Goal: Task Accomplishment & Management: Manage account settings

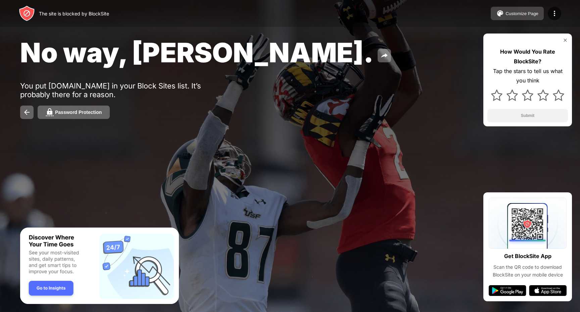
click at [518, 14] on div "Customize Page" at bounding box center [521, 13] width 33 height 5
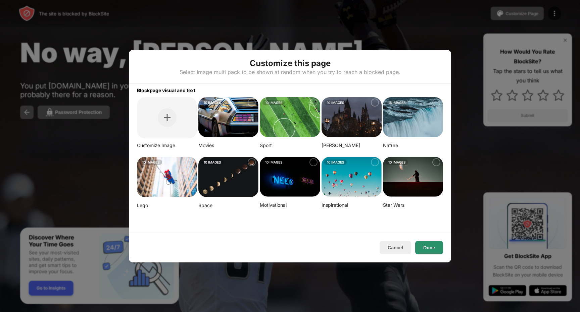
click at [421, 248] on button "Done" at bounding box center [429, 247] width 28 height 13
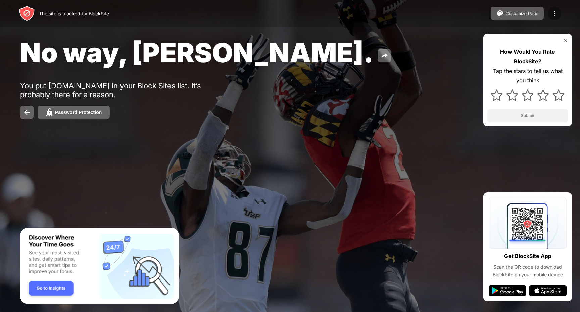
click at [554, 13] on img at bounding box center [554, 13] width 8 height 8
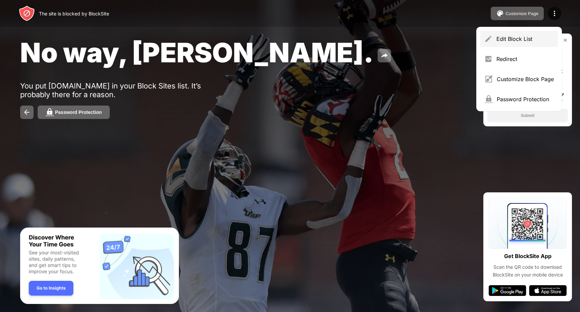
click at [513, 40] on div "Edit Block List" at bounding box center [524, 39] width 57 height 7
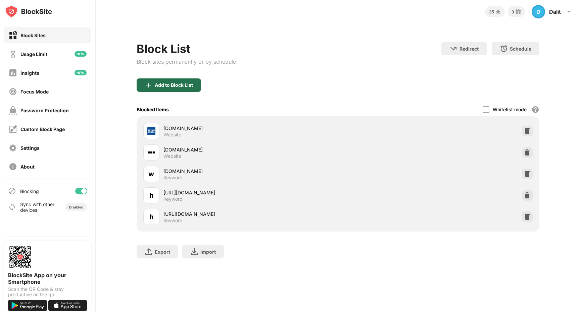
click at [173, 83] on div "Add to Block List" at bounding box center [174, 85] width 38 height 5
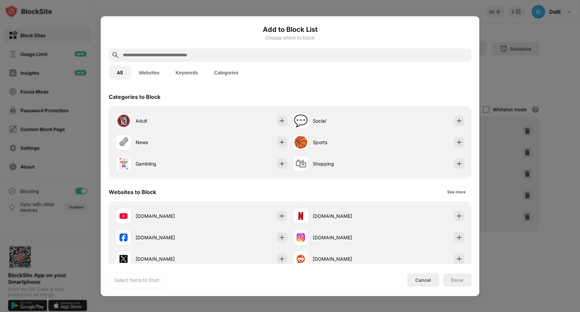
click at [220, 7] on div at bounding box center [290, 156] width 580 height 312
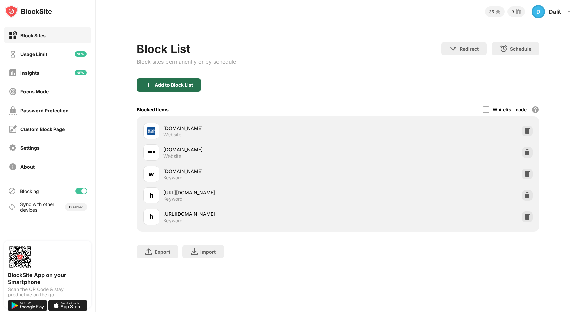
click at [170, 85] on div "Add to Block List" at bounding box center [174, 85] width 38 height 5
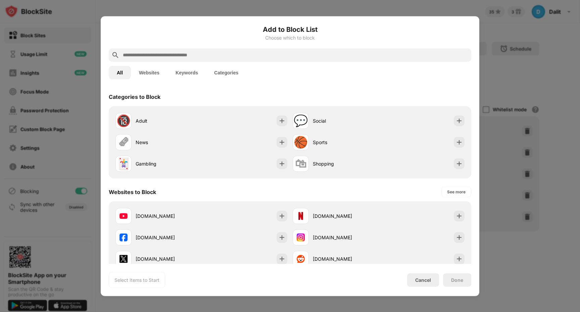
click at [151, 74] on button "Websites" at bounding box center [149, 72] width 37 height 13
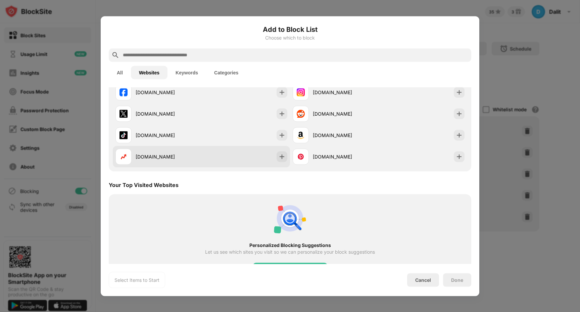
scroll to position [67, 0]
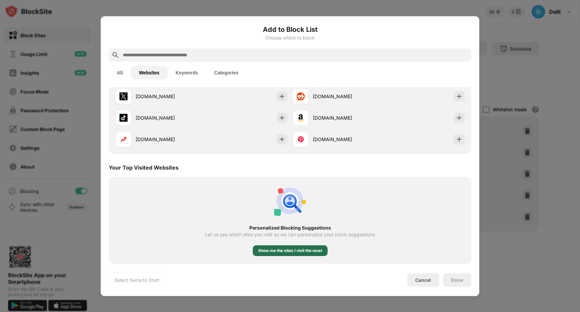
click at [272, 250] on div "Show me the sites I visit the most" at bounding box center [290, 250] width 64 height 7
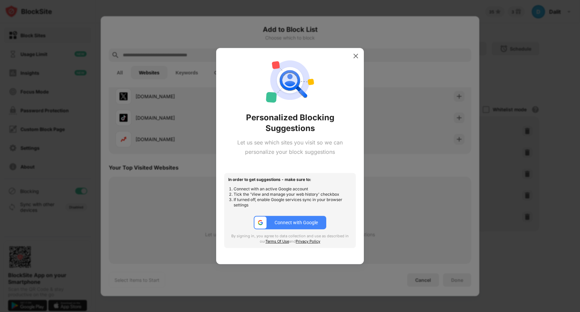
click at [286, 225] on div "Connect with Google" at bounding box center [295, 222] width 43 height 5
click at [354, 58] on img at bounding box center [355, 56] width 7 height 7
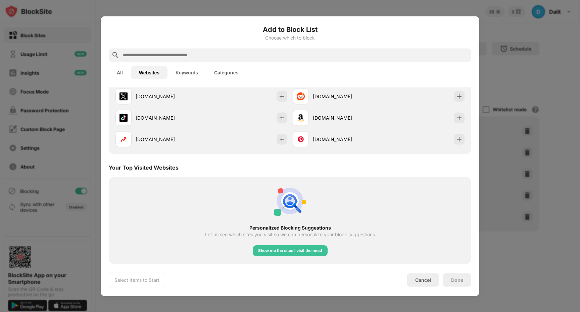
click at [188, 8] on div at bounding box center [290, 156] width 580 height 312
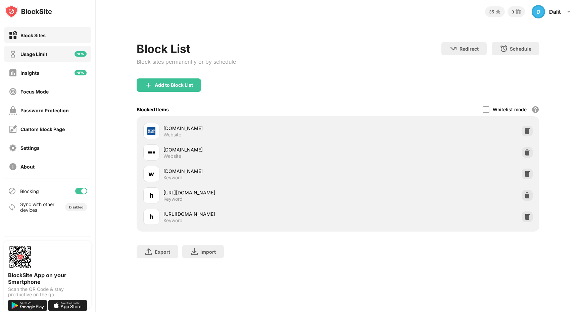
click at [49, 55] on div "Usage Limit" at bounding box center [47, 54] width 87 height 16
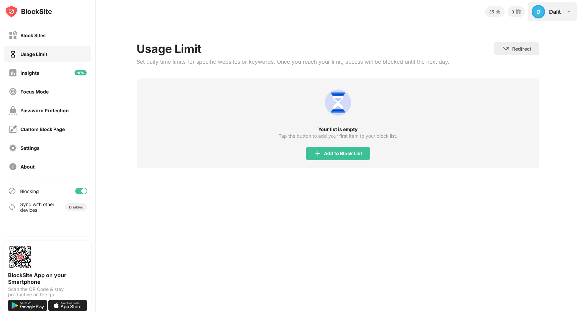
click at [547, 12] on div "D Dalit D Dalit View Account Insights Rewards Settings Support Log Out" at bounding box center [551, 11] width 49 height 19
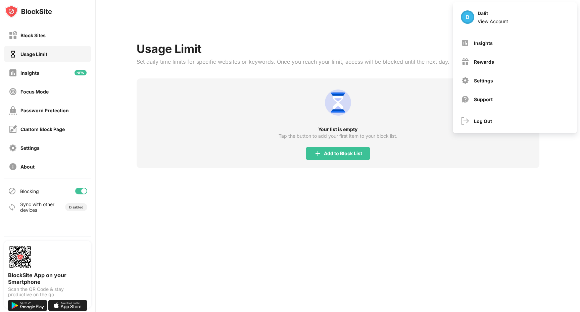
click at [437, 34] on div "Usage Limit Set daily time limits for specific websites or keywords. Once you r…" at bounding box center [338, 105] width 484 height 164
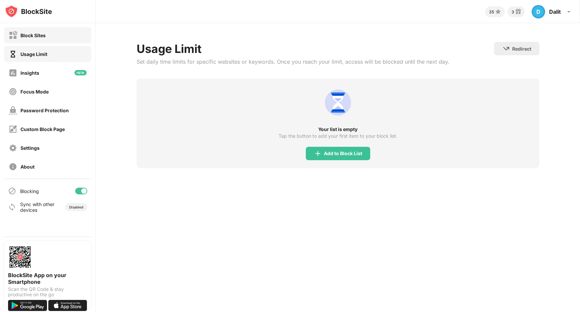
click at [39, 36] on div "Block Sites" at bounding box center [32, 36] width 25 height 6
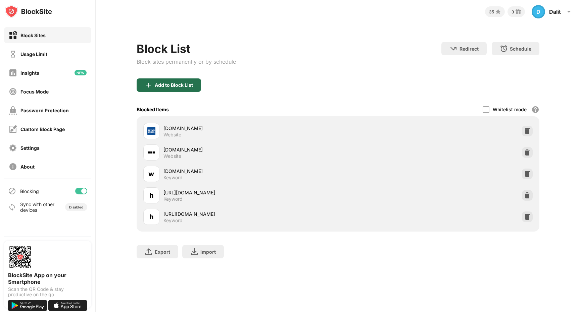
click at [183, 88] on div "Add to Block List" at bounding box center [169, 84] width 64 height 13
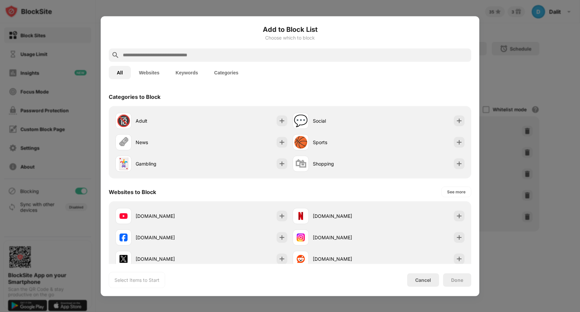
click at [163, 54] on input "text" at bounding box center [295, 55] width 346 height 8
paste input "**********"
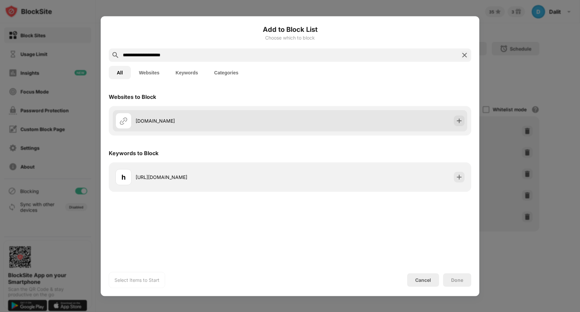
type input "**********"
click at [145, 122] on div "[DOMAIN_NAME]" at bounding box center [213, 120] width 154 height 7
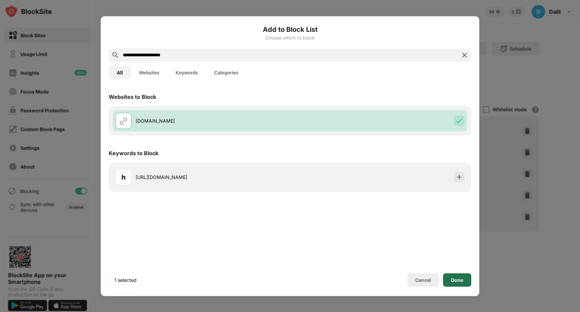
click at [456, 280] on div "Done" at bounding box center [457, 279] width 12 height 5
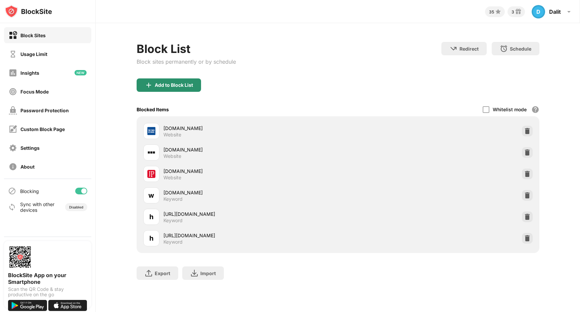
click at [175, 87] on div "Add to Block List" at bounding box center [174, 85] width 38 height 5
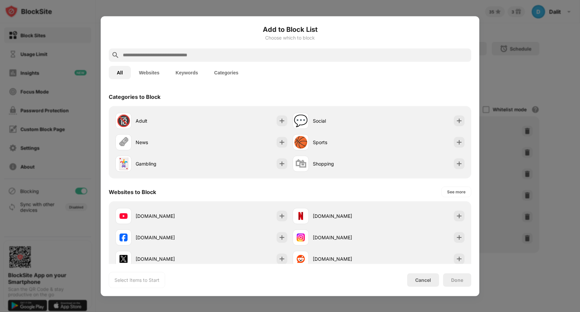
click at [194, 55] on input "text" at bounding box center [295, 55] width 346 height 8
paste input "**********"
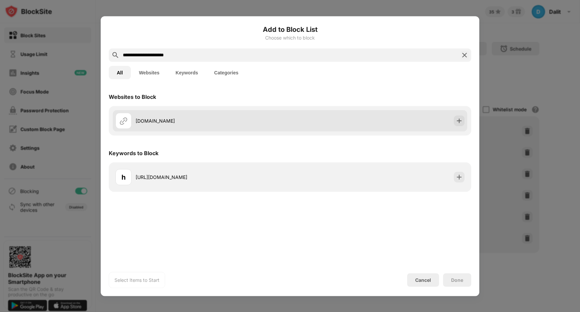
type input "**********"
click at [189, 117] on div "[DOMAIN_NAME]" at bounding box center [202, 121] width 174 height 16
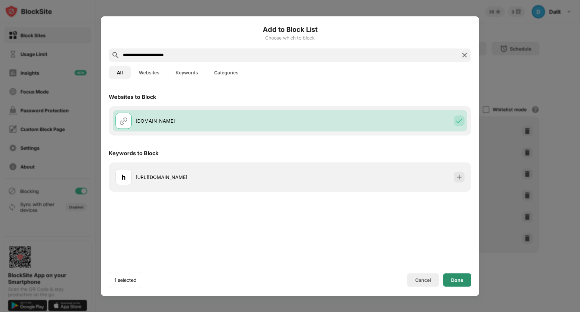
click at [457, 281] on div "Done" at bounding box center [457, 279] width 12 height 5
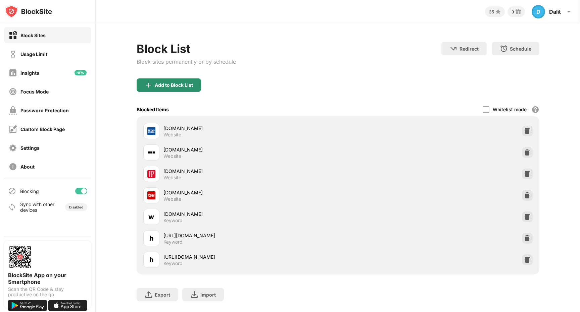
click at [178, 84] on div "Add to Block List" at bounding box center [174, 85] width 38 height 5
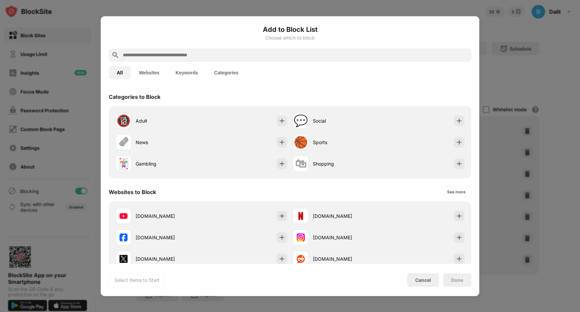
click at [179, 55] on input "text" at bounding box center [295, 55] width 346 height 8
paste input "**********"
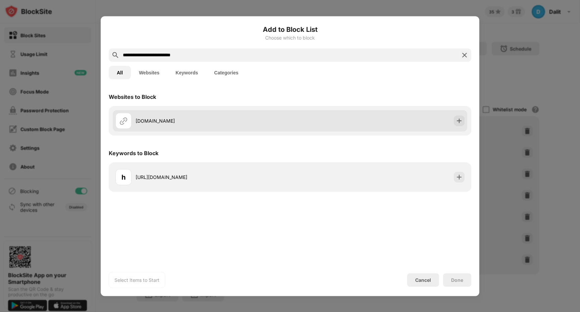
type input "**********"
click at [163, 122] on div "[DOMAIN_NAME]" at bounding box center [213, 120] width 154 height 7
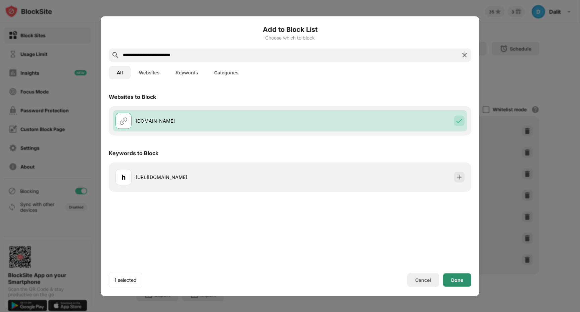
click at [454, 281] on div "Done" at bounding box center [457, 279] width 12 height 5
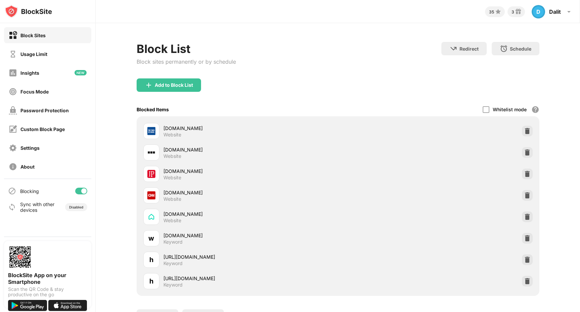
scroll to position [36, 0]
